Goal: Task Accomplishment & Management: Manage account settings

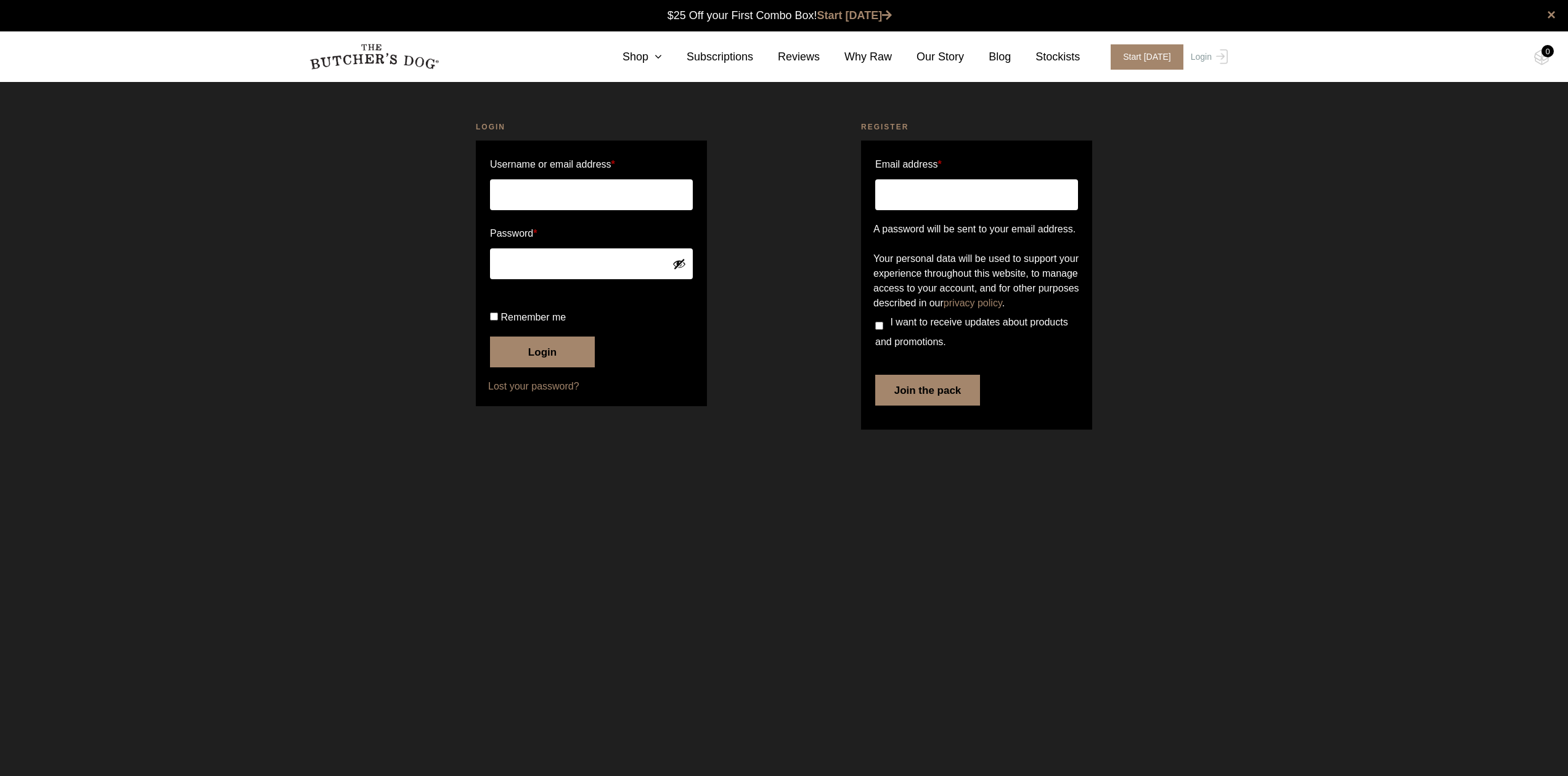
type input "davey.turner@icloud.com"
click at [543, 367] on button "Login" at bounding box center [542, 352] width 104 height 31
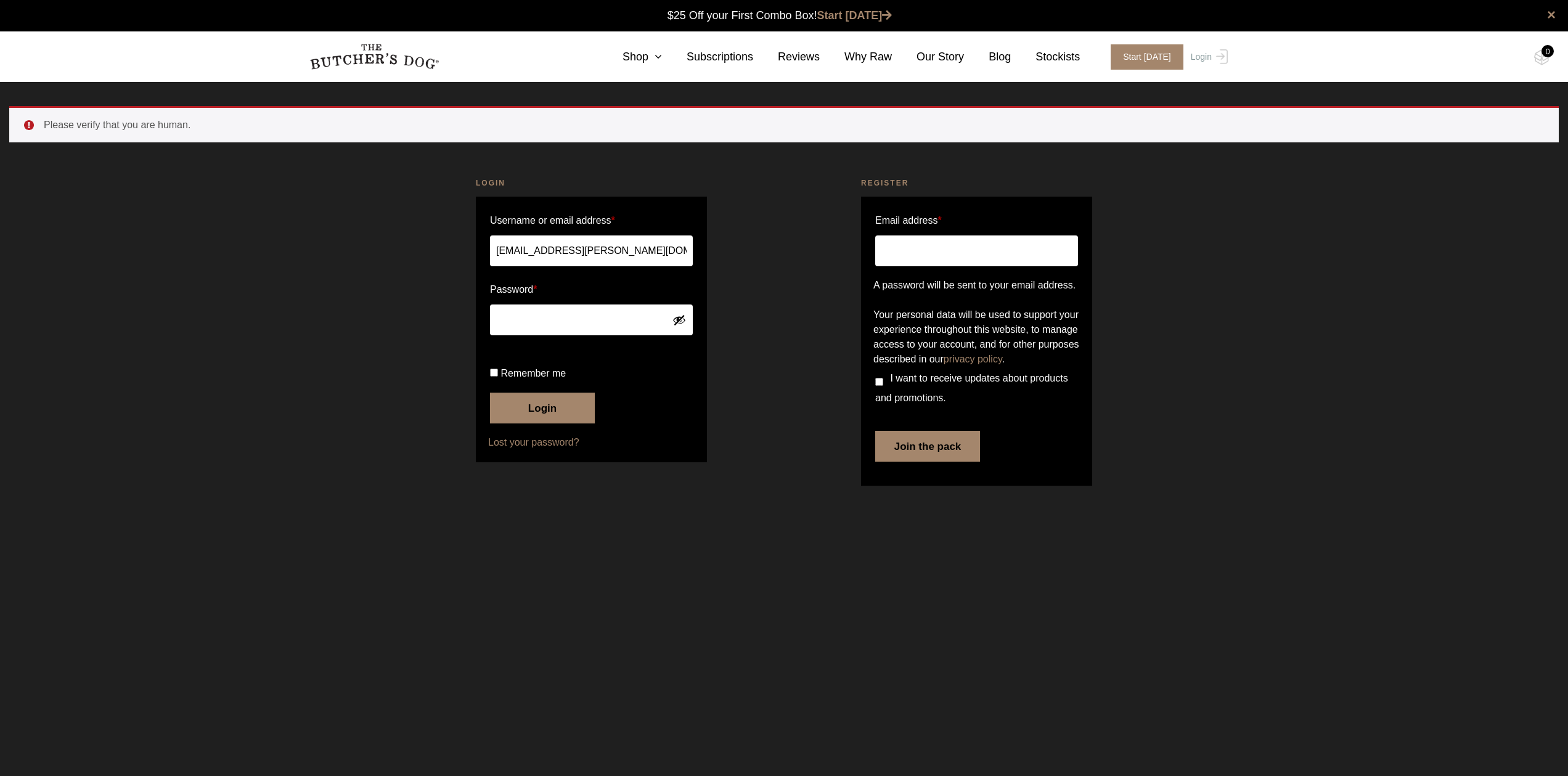
click at [493, 376] on input "Remember me" at bounding box center [493, 372] width 8 height 8
checkbox input "true"
click at [524, 423] on button "Login" at bounding box center [542, 408] width 104 height 31
click at [528, 423] on button "Login" at bounding box center [542, 408] width 104 height 31
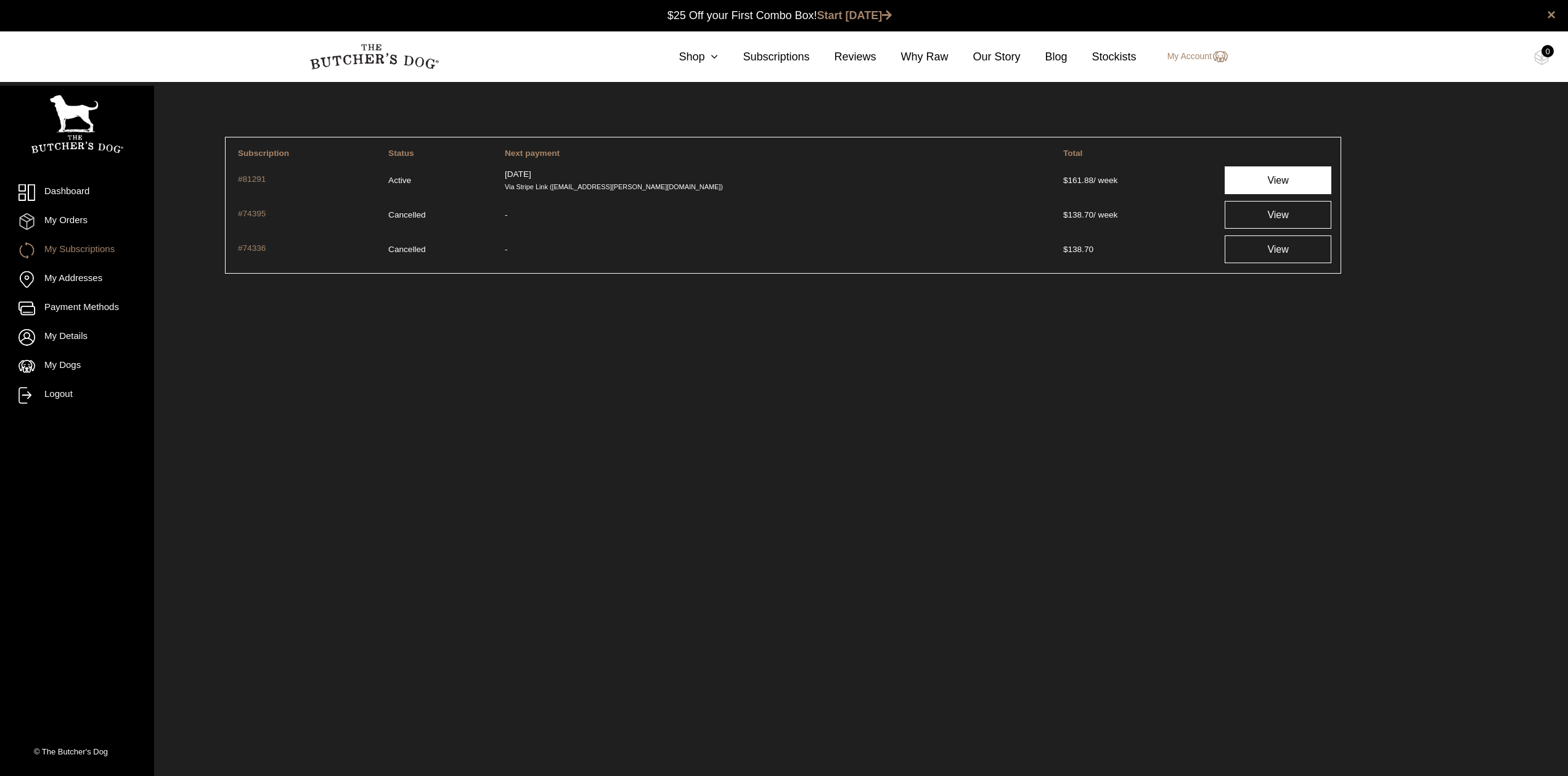
click at [1246, 185] on link "View" at bounding box center [1278, 180] width 107 height 28
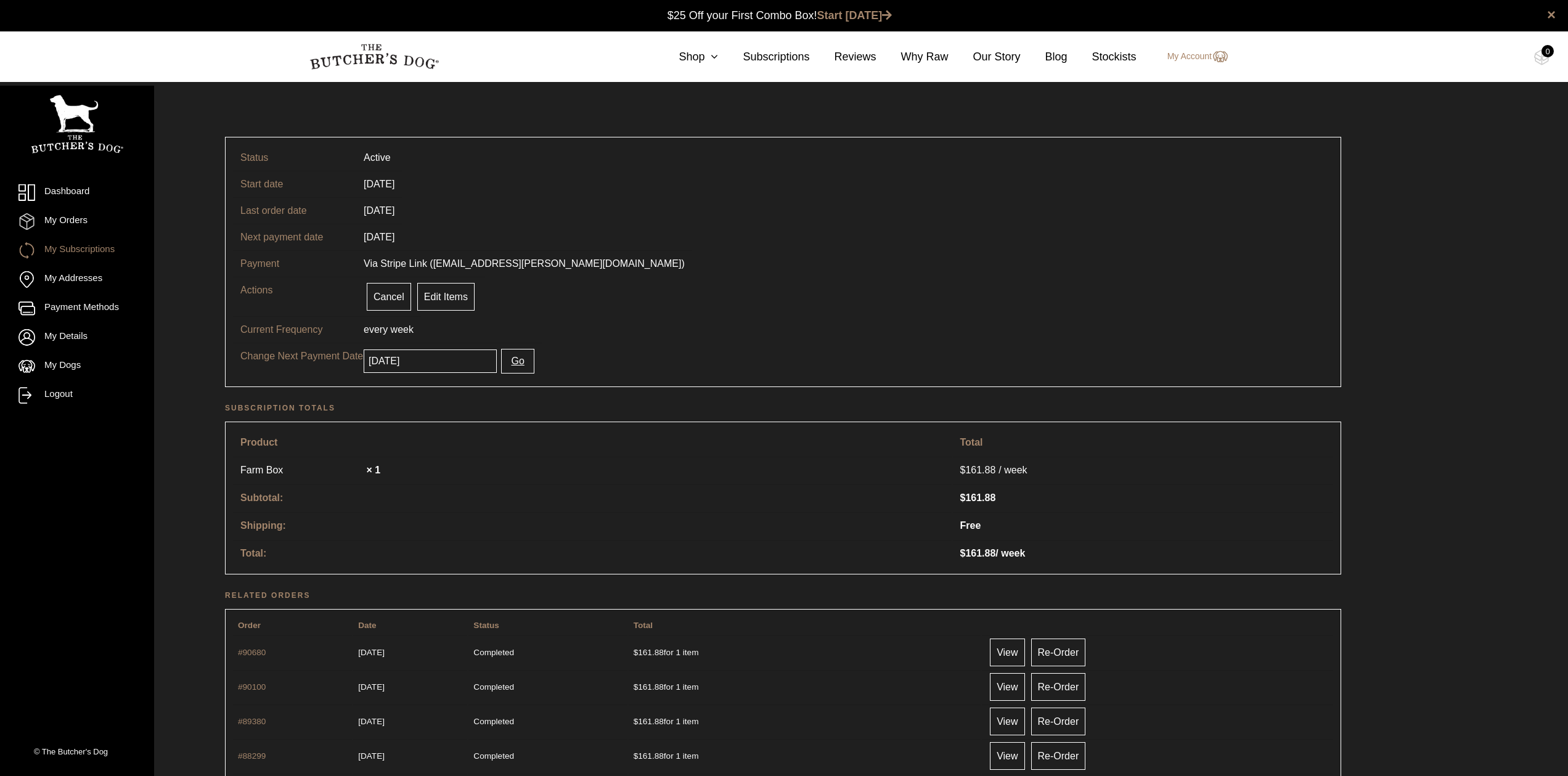
click at [428, 364] on input "2025-08-27" at bounding box center [430, 361] width 133 height 23
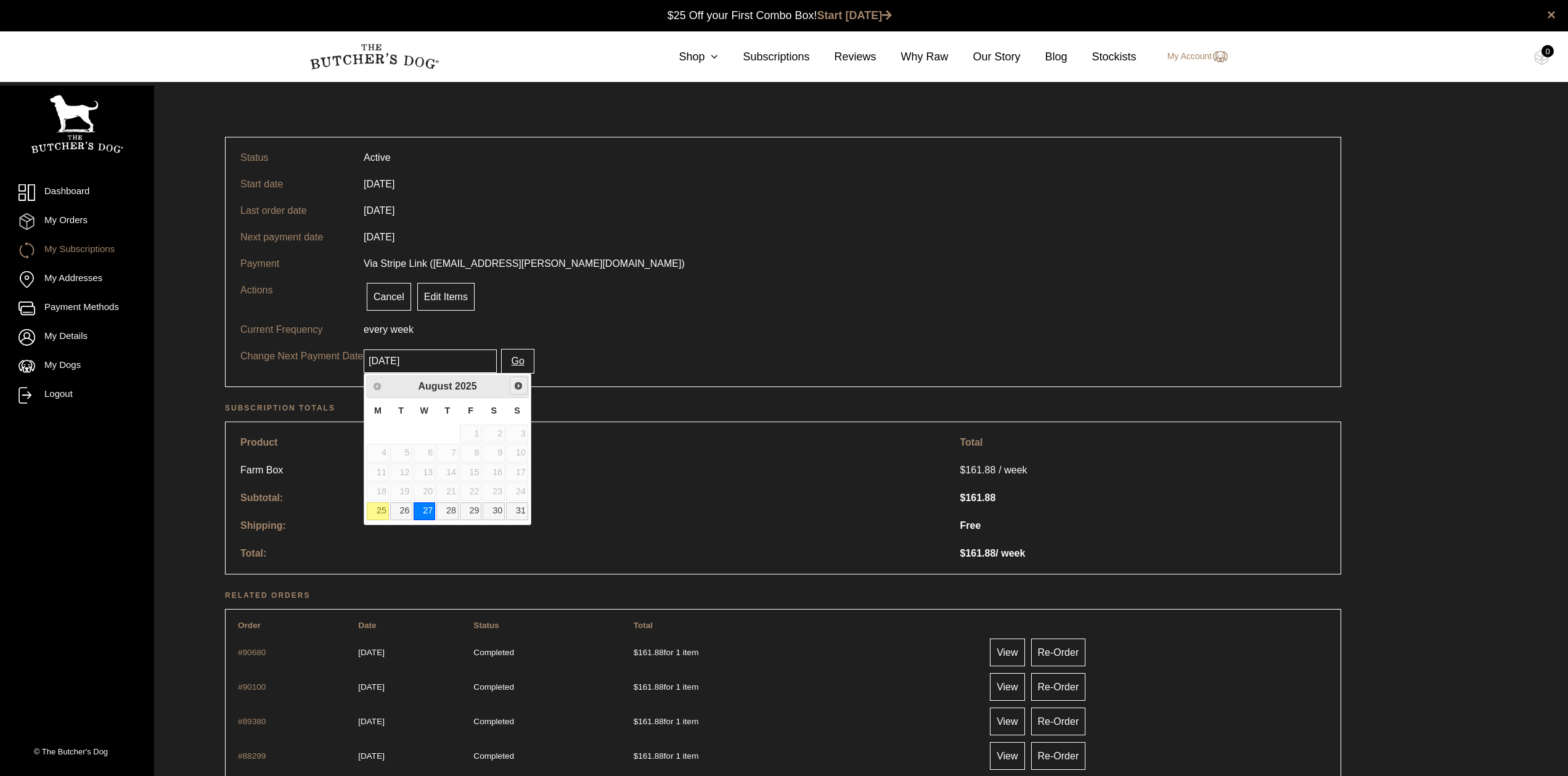
click at [514, 383] on span "Next" at bounding box center [518, 386] width 10 height 10
click at [426, 430] on link "3" at bounding box center [425, 433] width 22 height 18
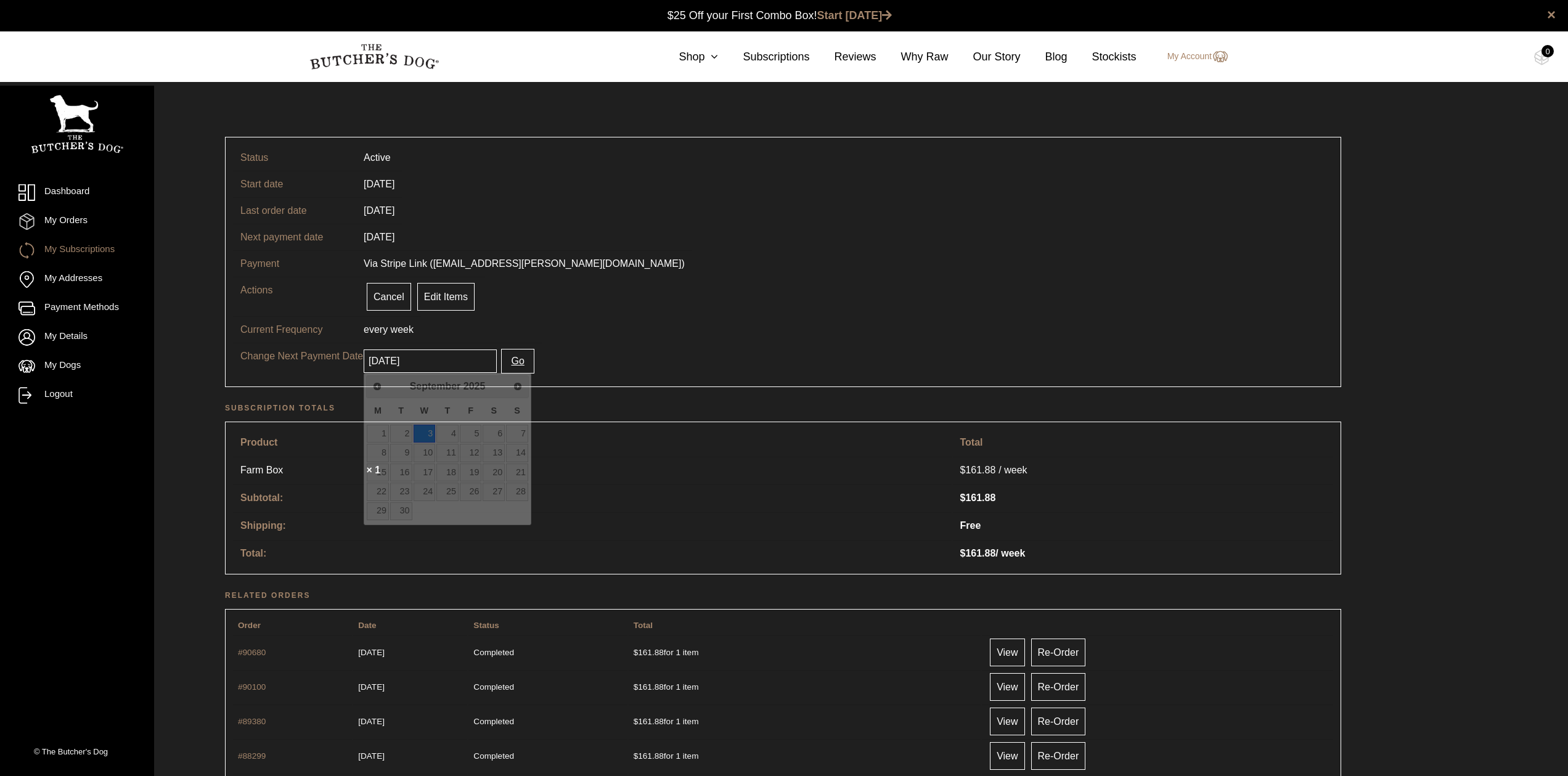
click at [457, 361] on input "2025-09-03" at bounding box center [430, 361] width 133 height 23
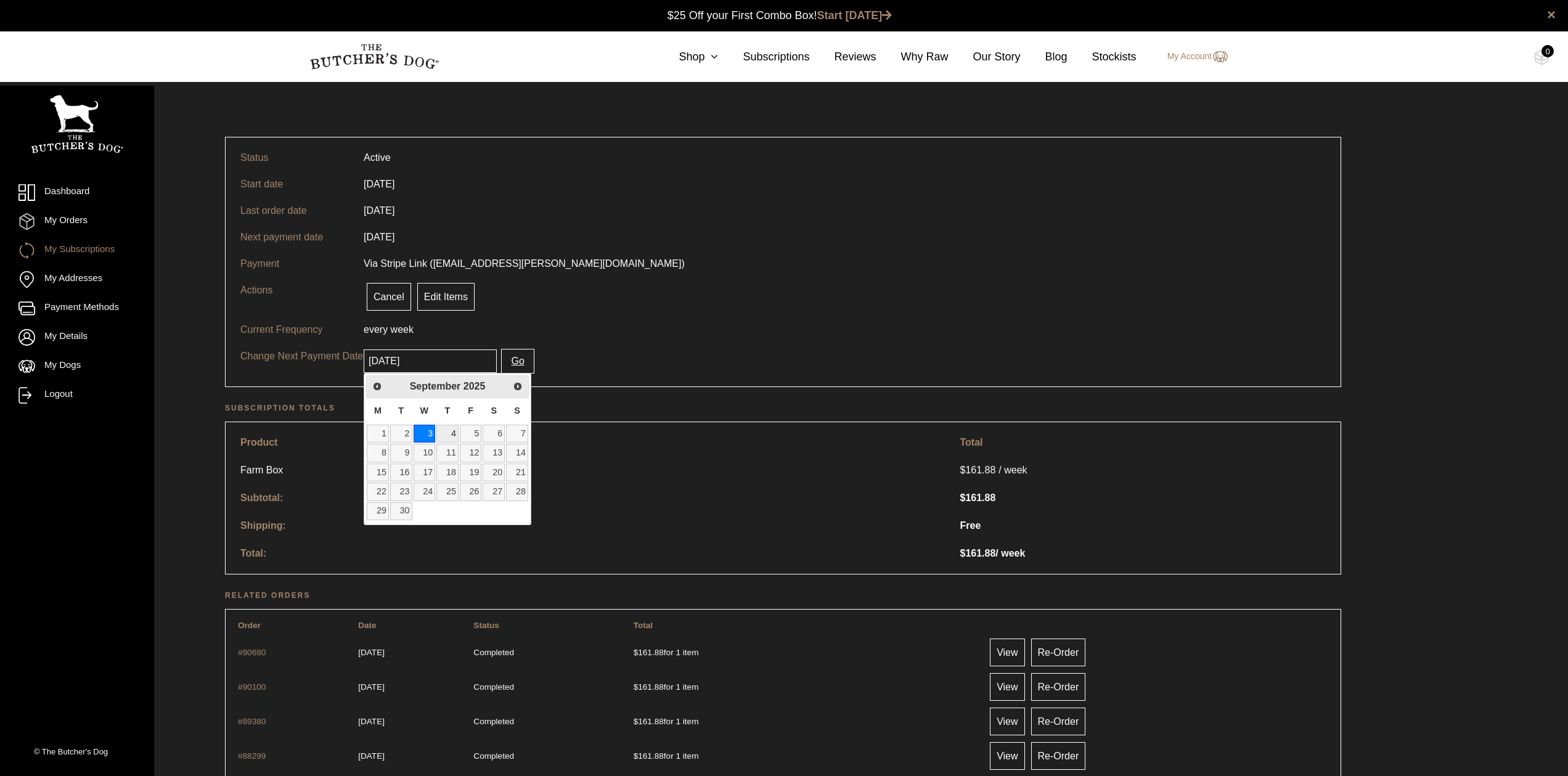
click at [444, 432] on link "4" at bounding box center [448, 433] width 22 height 18
type input "[DATE]"
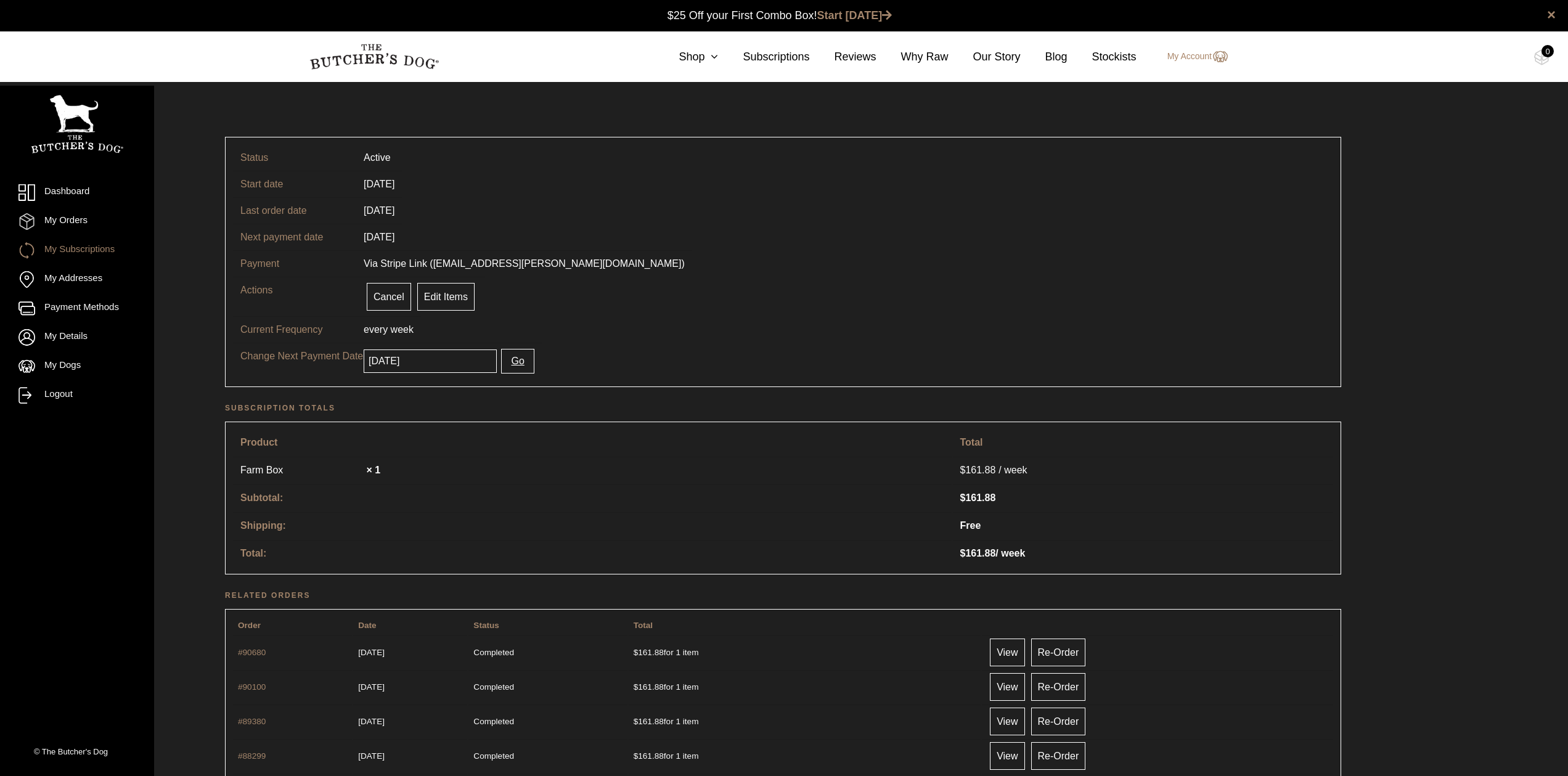
click at [511, 359] on button "Go" at bounding box center [517, 361] width 33 height 25
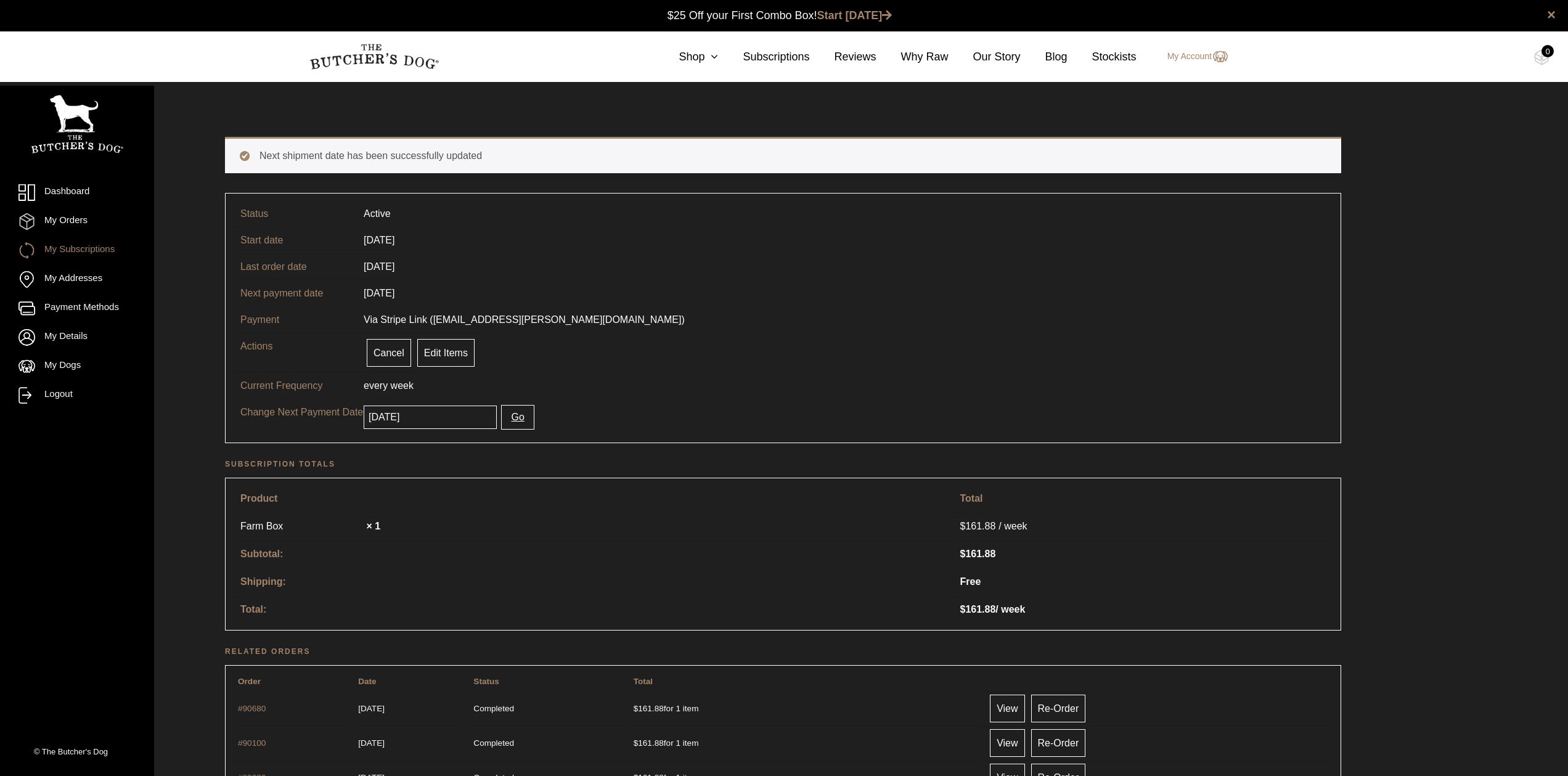
scroll to position [1, 0]
